Goal: Book appointment/travel/reservation

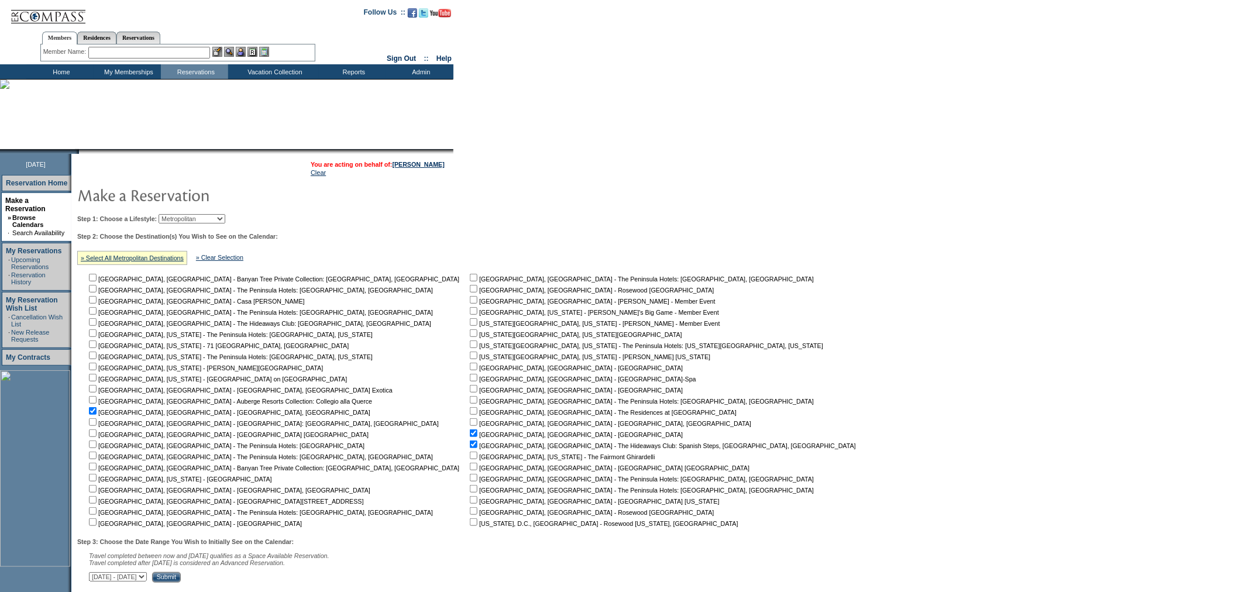
click at [225, 214] on select "Beach Leisure Metropolitan Mountain OIAL for Adventure OIAL for Couples OIAL fo…" at bounding box center [192, 218] width 67 height 9
select select "Mountain"
click at [178, 214] on select "Beach Leisure Metropolitan Mountain OIAL for Adventure OIAL for Couples OIAL fo…" at bounding box center [192, 218] width 67 height 9
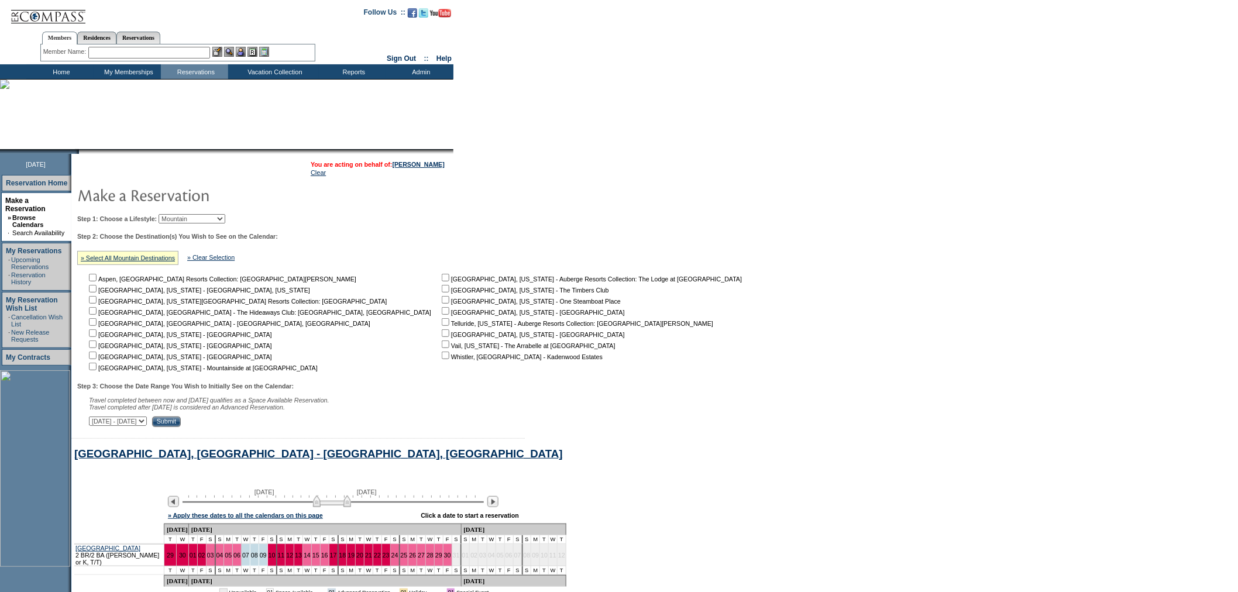
click at [279, 205] on img at bounding box center [194, 194] width 234 height 23
click at [191, 55] on input "text" at bounding box center [149, 53] width 122 height 12
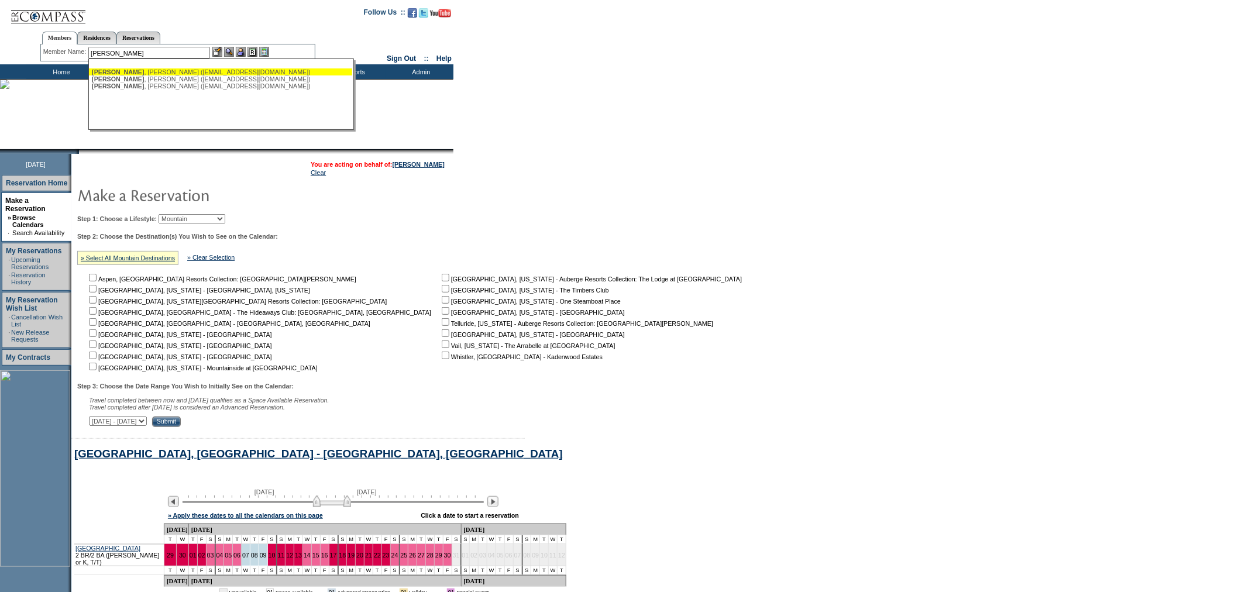
click at [179, 69] on div "[PERSON_NAME] ([EMAIL_ADDRESS][DOMAIN_NAME])" at bounding box center [220, 71] width 257 height 7
type input "[PERSON_NAME] ([EMAIL_ADDRESS][DOMAIN_NAME])"
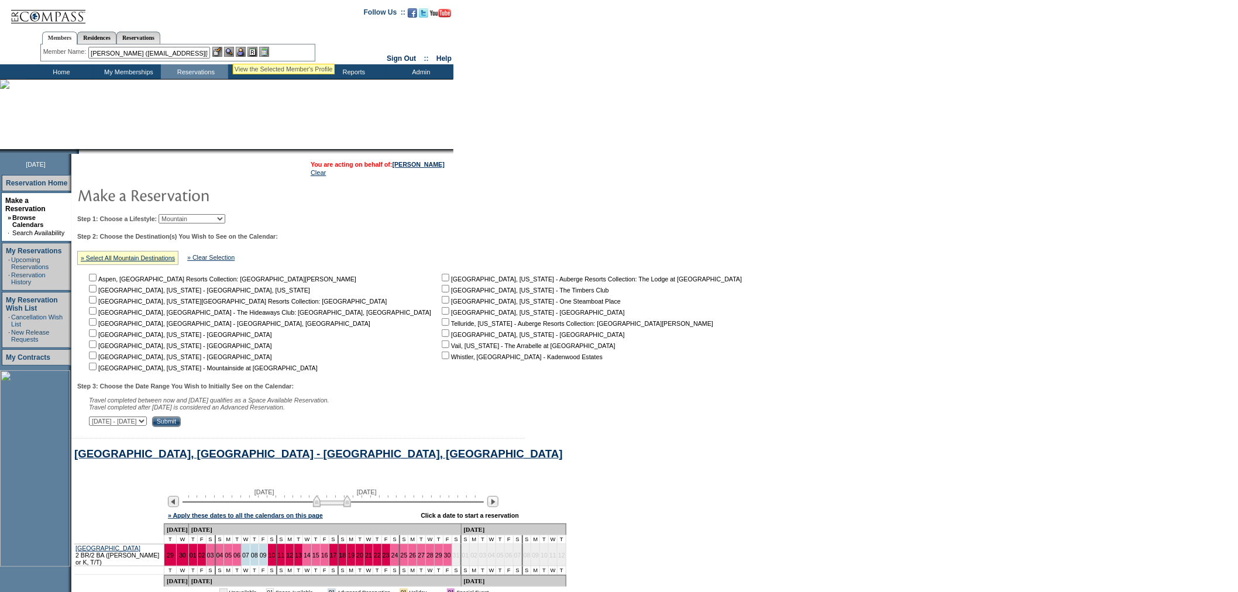
click at [243, 50] on img at bounding box center [241, 52] width 10 height 10
click at [231, 50] on img at bounding box center [229, 52] width 10 height 10
